Goal: Transaction & Acquisition: Purchase product/service

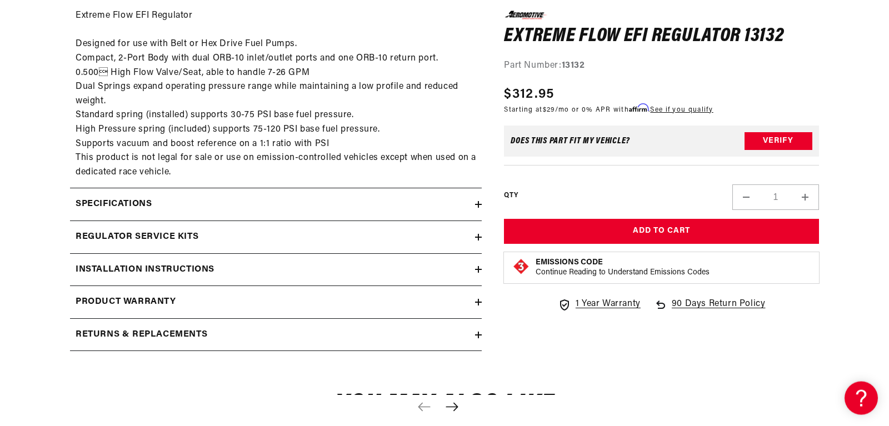
scroll to position [610, 0]
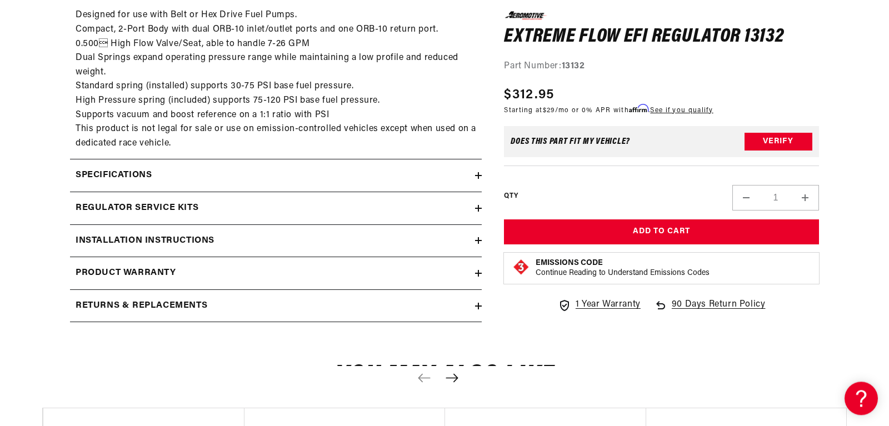
click at [474, 207] on div "Regulator Service Kits" at bounding box center [272, 208] width 405 height 14
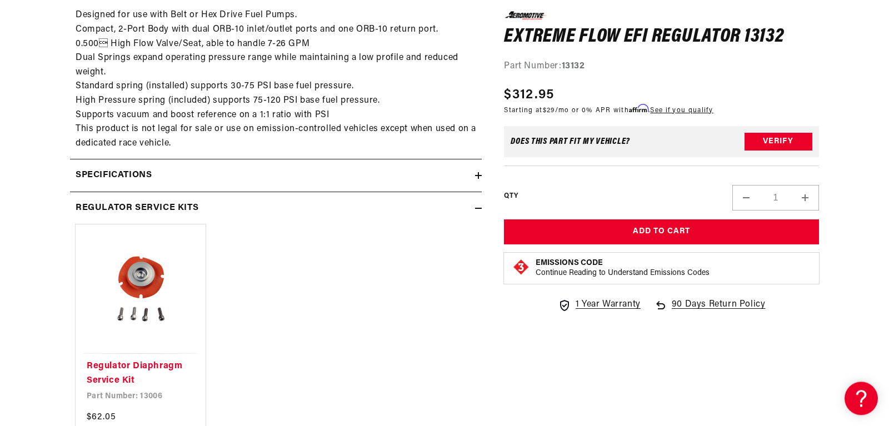
click at [474, 174] on div "Specifications" at bounding box center [272, 175] width 405 height 14
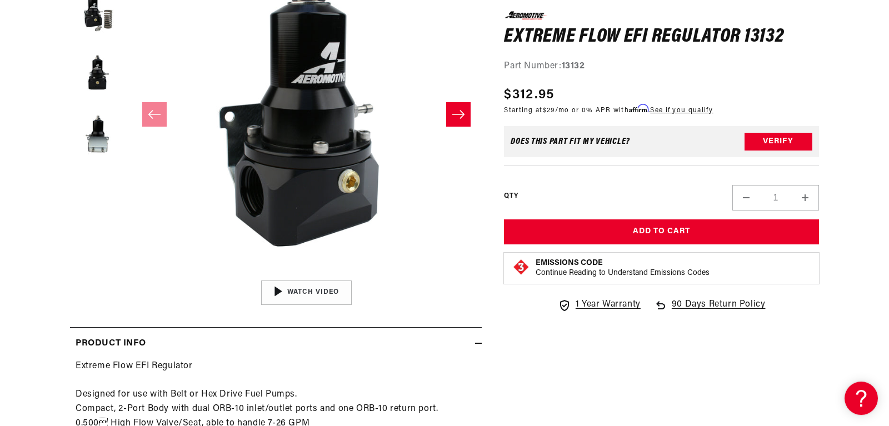
scroll to position [0, 0]
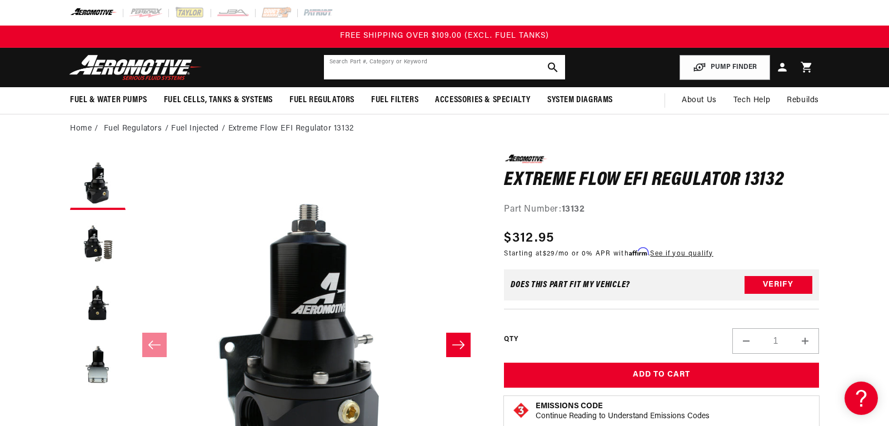
click at [346, 64] on input "text" at bounding box center [444, 67] width 241 height 24
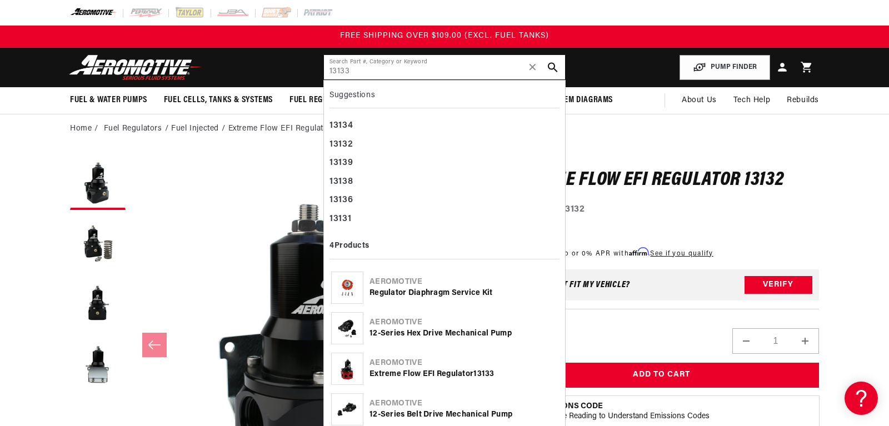
type input "13133"
click at [388, 374] on div "Extreme Flow EFI Regulator 13133" at bounding box center [463, 374] width 188 height 11
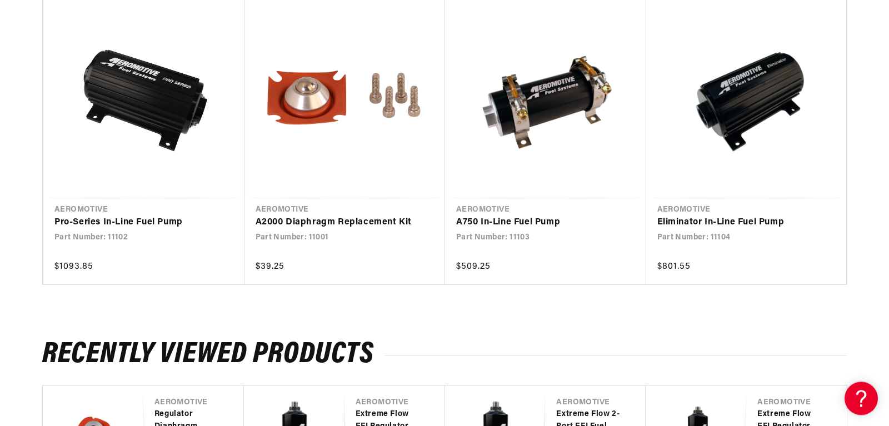
scroll to position [1156, 0]
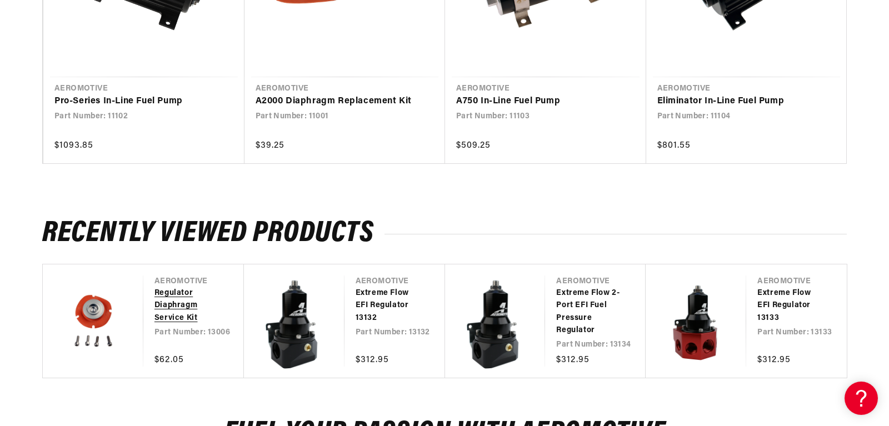
click at [171, 294] on link "Regulator Diaphragm Service Kit" at bounding box center [187, 305] width 67 height 37
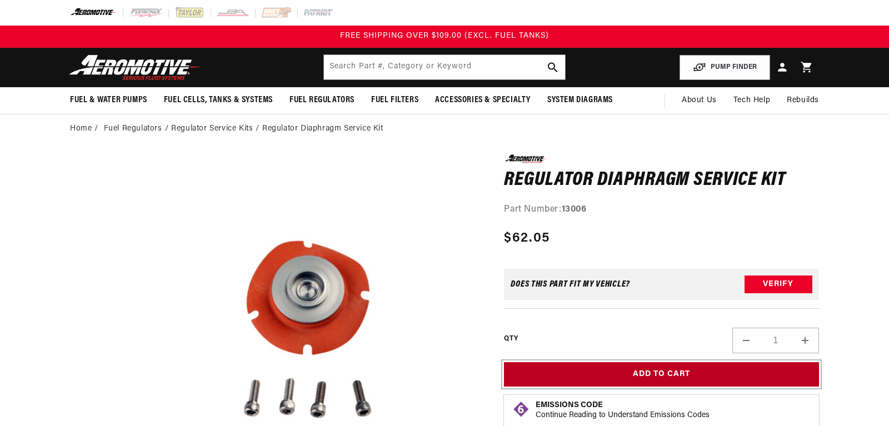
click at [639, 373] on button "Add to Cart" at bounding box center [661, 374] width 315 height 25
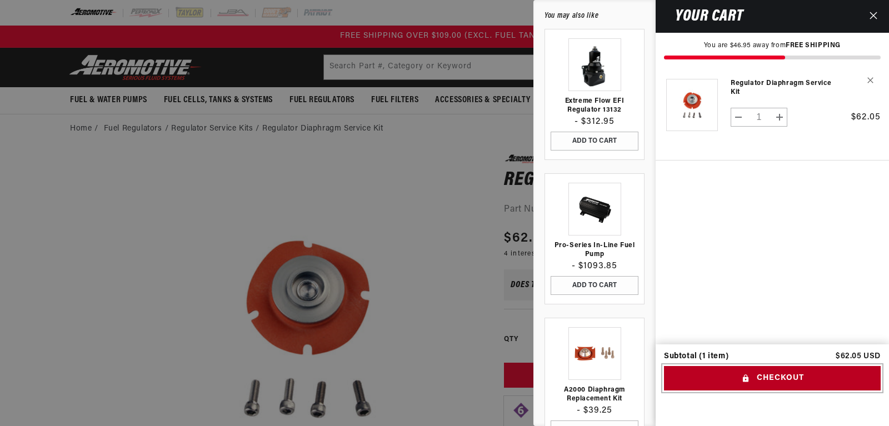
click at [778, 378] on button "Checkout" at bounding box center [772, 378] width 217 height 25
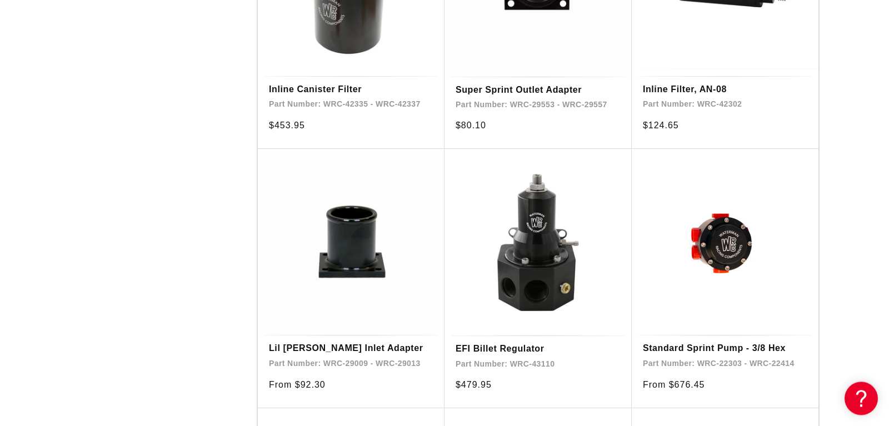
scroll to position [1830, 0]
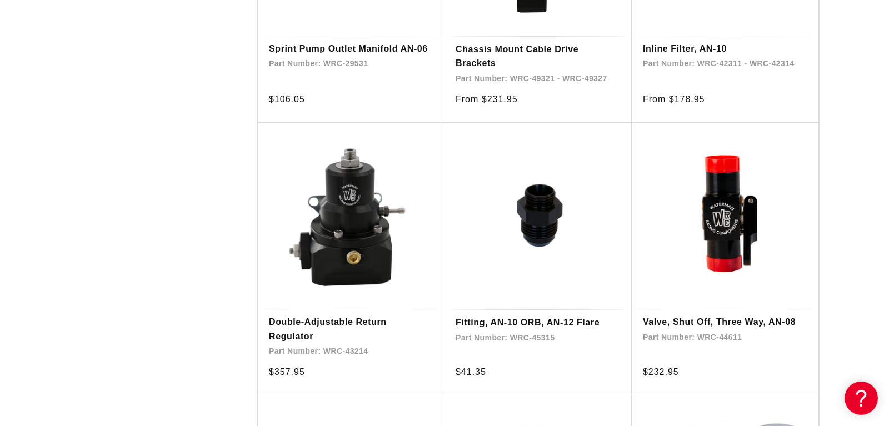
scroll to position [3963, 0]
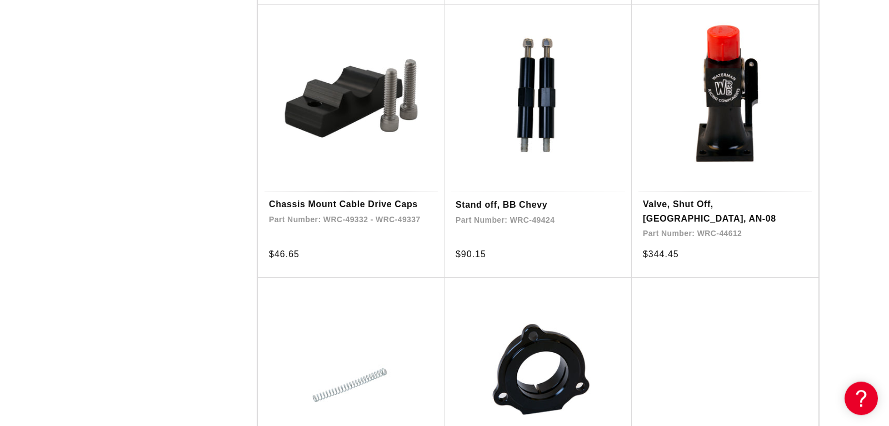
scroll to position [5681, 0]
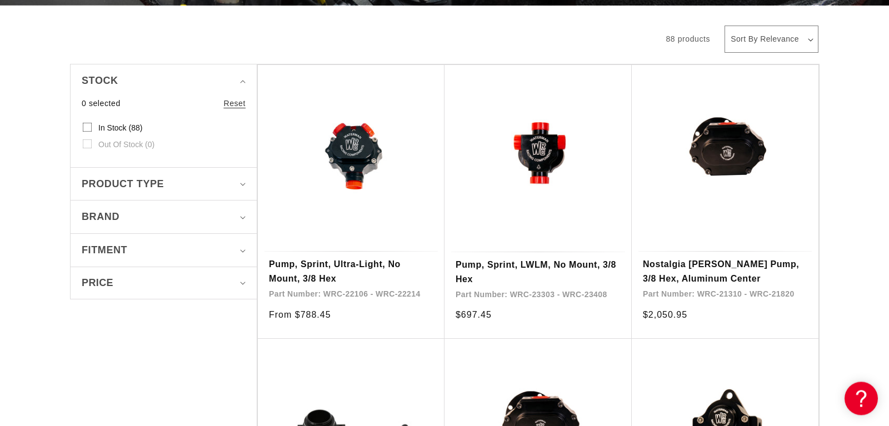
scroll to position [327, 0]
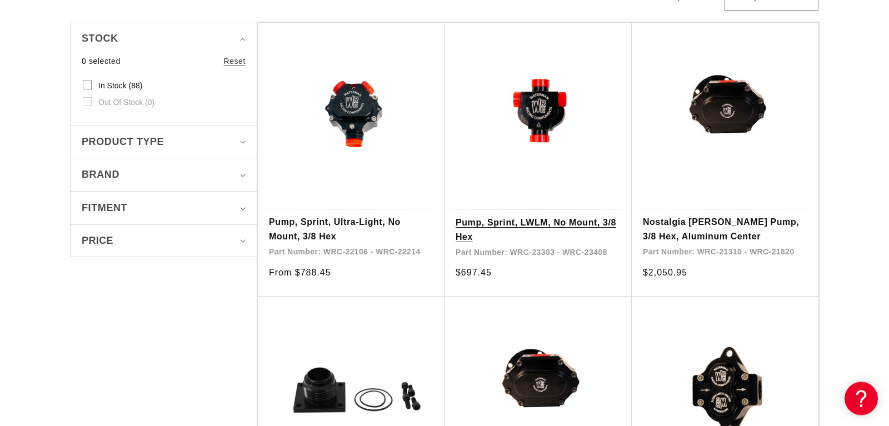
click at [549, 216] on link "Pump, Sprint, LWLM, No Mount, 3/8 Hex" at bounding box center [538, 230] width 165 height 28
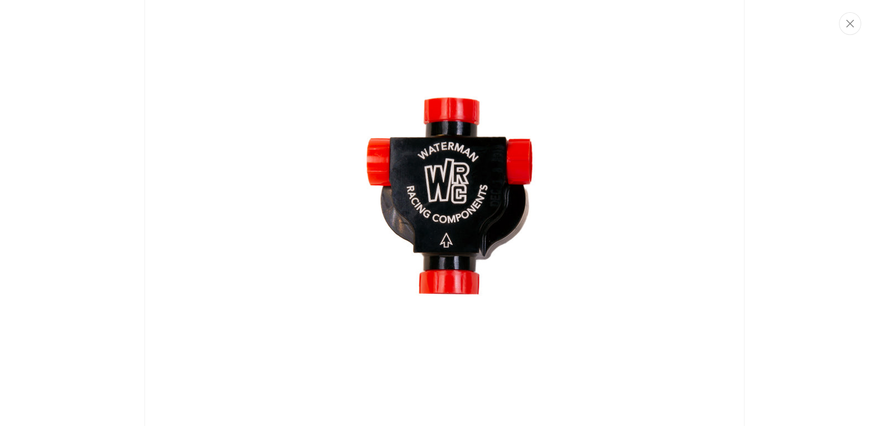
scroll to position [98, 0]
